Goal: Browse casually

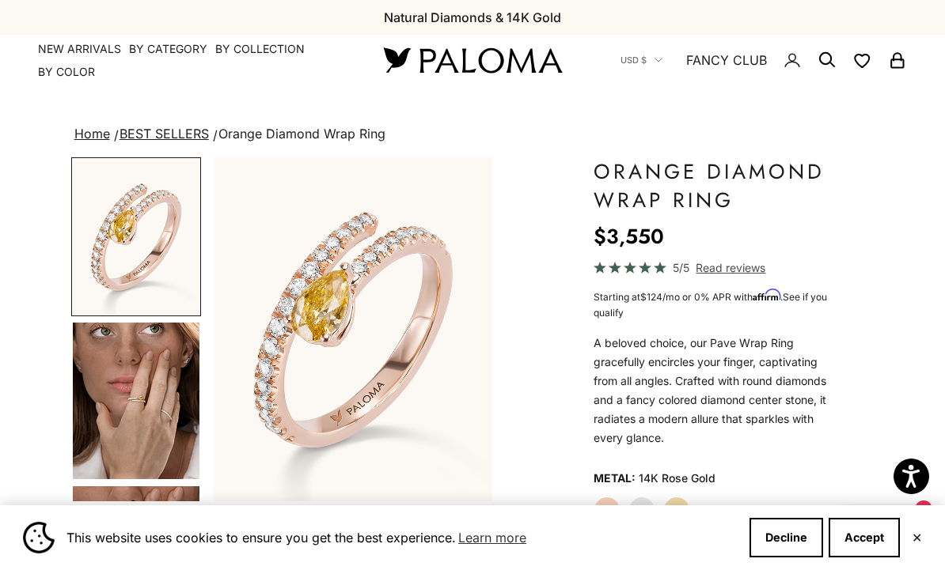
click at [423, 70] on img at bounding box center [472, 60] width 190 height 33
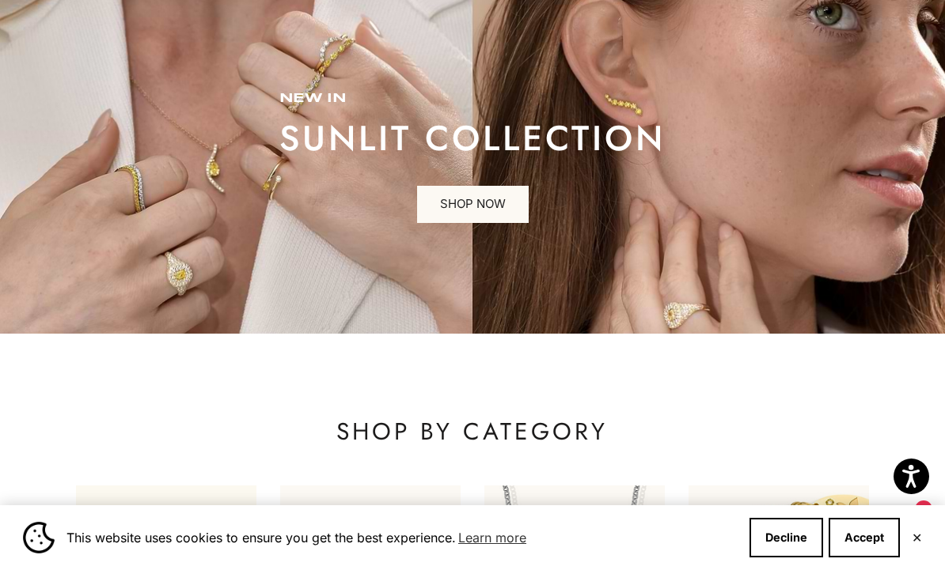
scroll to position [107, 0]
click at [855, 558] on button "Accept" at bounding box center [863, 538] width 71 height 40
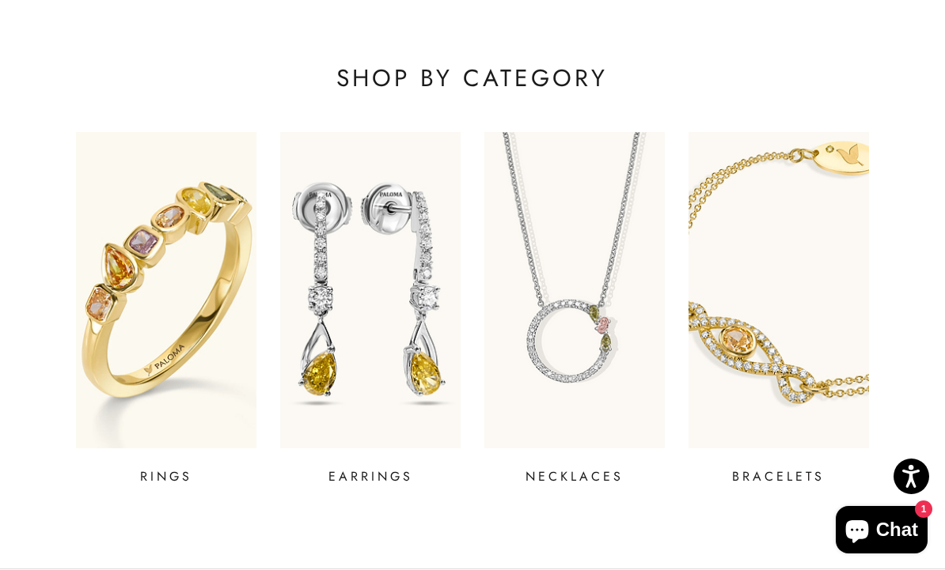
scroll to position [464, 0]
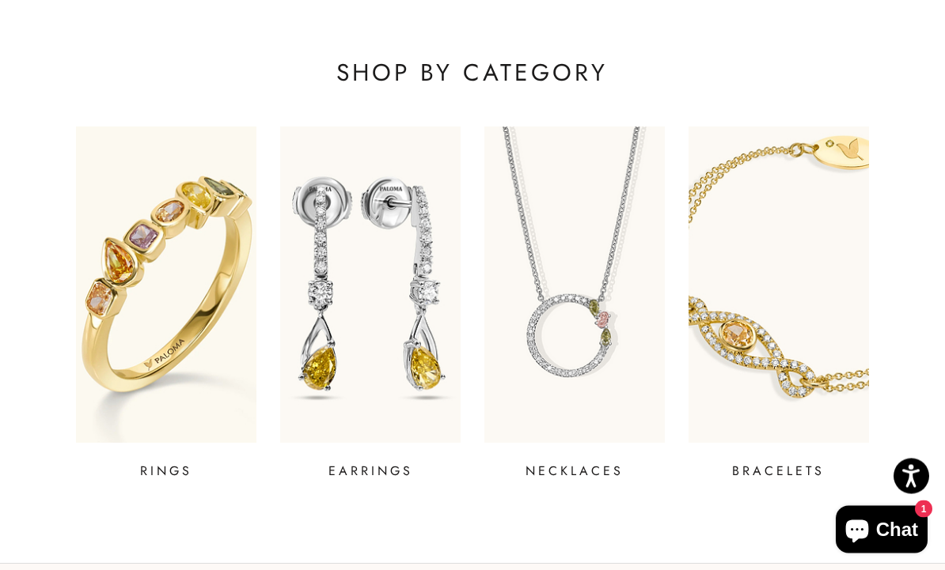
click at [397, 404] on img at bounding box center [370, 285] width 180 height 316
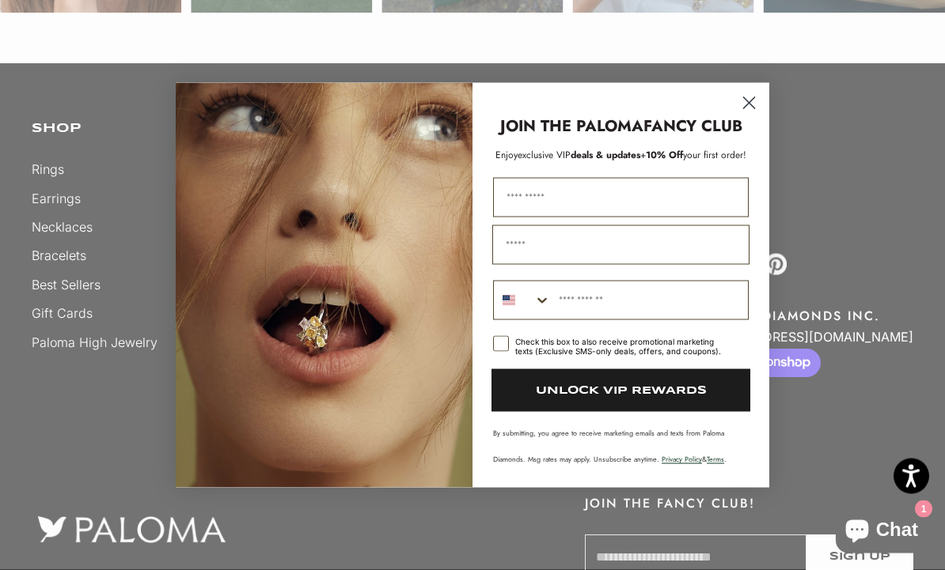
scroll to position [3698, 0]
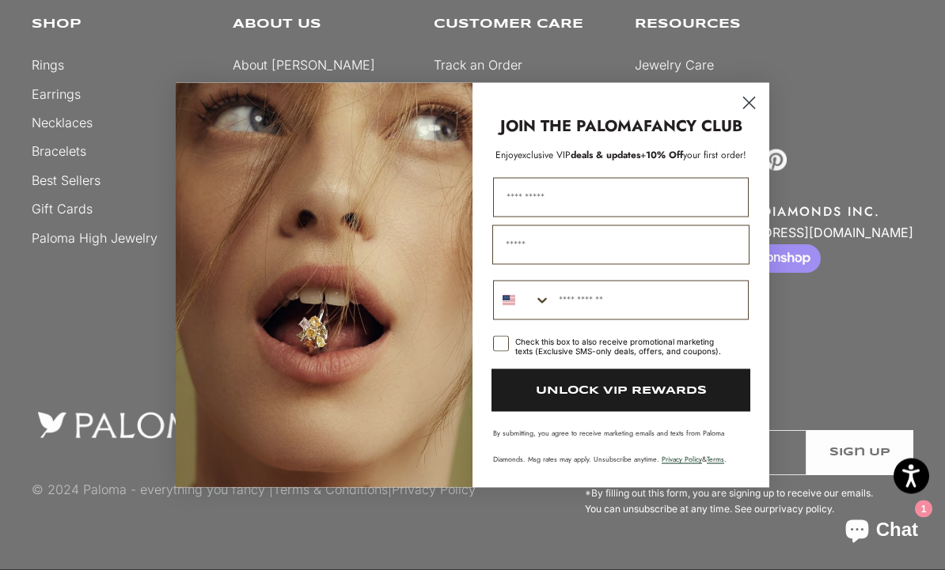
click at [754, 115] on circle "Close dialog" at bounding box center [749, 102] width 26 height 26
